Goal: Information Seeking & Learning: Learn about a topic

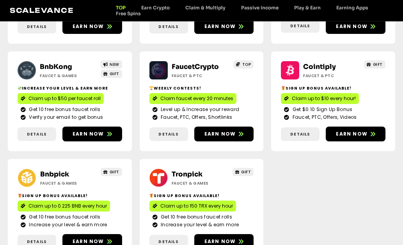
scroll to position [182, 0]
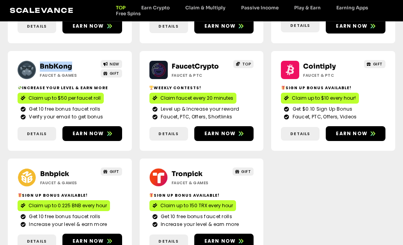
drag, startPoint x: 82, startPoint y: 66, endPoint x: 40, endPoint y: 66, distance: 42.1
click at [40, 66] on h2 "BnbKong" at bounding box center [66, 67] width 53 height 10
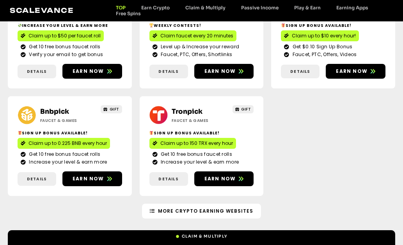
scroll to position [258, 0]
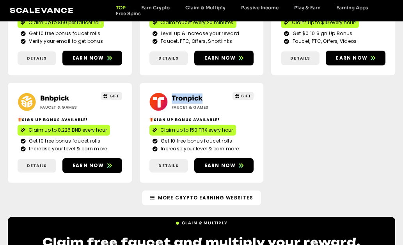
drag, startPoint x: 216, startPoint y: 100, endPoint x: 171, endPoint y: 98, distance: 45.3
click at [171, 98] on div "Tronpick Faucet & Games" at bounding box center [196, 102] width 57 height 17
drag, startPoint x: 78, startPoint y: 98, endPoint x: 40, endPoint y: 99, distance: 37.9
click at [40, 99] on h2 "Bnbpick" at bounding box center [66, 99] width 53 height 10
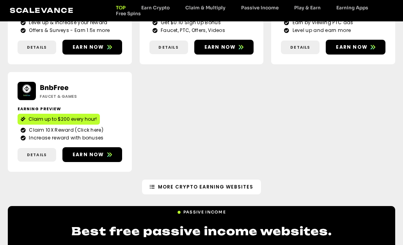
scroll to position [1030, 0]
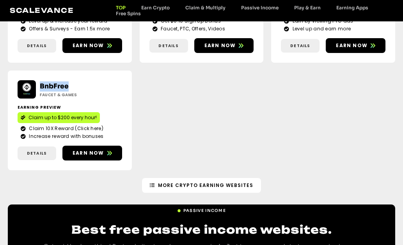
drag, startPoint x: 78, startPoint y: 77, endPoint x: 39, endPoint y: 76, distance: 39.0
click at [39, 82] on div "BnbFree Faucet & Games" at bounding box center [64, 90] width 57 height 17
click at [49, 82] on link "BnbFree" at bounding box center [54, 86] width 29 height 8
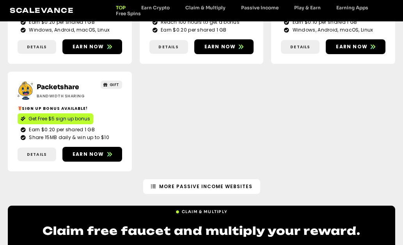
scroll to position [1416, 0]
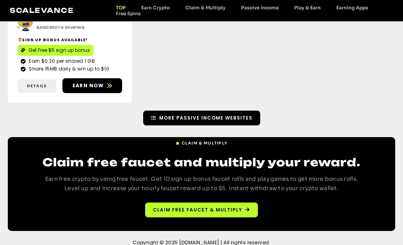
click at [196, 116] on link "More Passive Income Websites" at bounding box center [201, 118] width 117 height 15
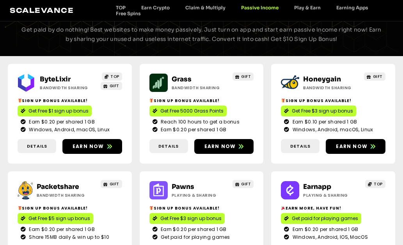
scroll to position [61, 0]
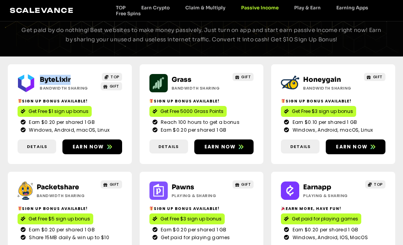
drag, startPoint x: 81, startPoint y: 79, endPoint x: 40, endPoint y: 77, distance: 40.6
click at [40, 77] on h2 "ByteLixir" at bounding box center [66, 80] width 53 height 10
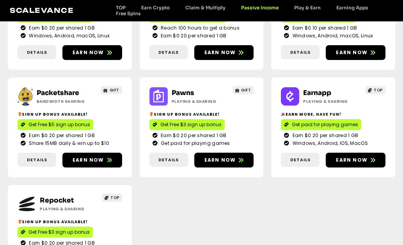
scroll to position [156, 0]
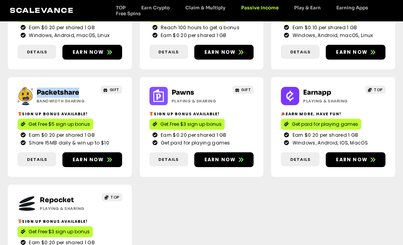
drag, startPoint x: 89, startPoint y: 91, endPoint x: 37, endPoint y: 92, distance: 51.5
click at [37, 92] on h2 "Packetshare" at bounding box center [63, 93] width 53 height 10
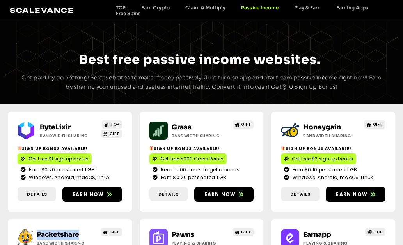
scroll to position [0, 0]
